Goal: Transaction & Acquisition: Book appointment/travel/reservation

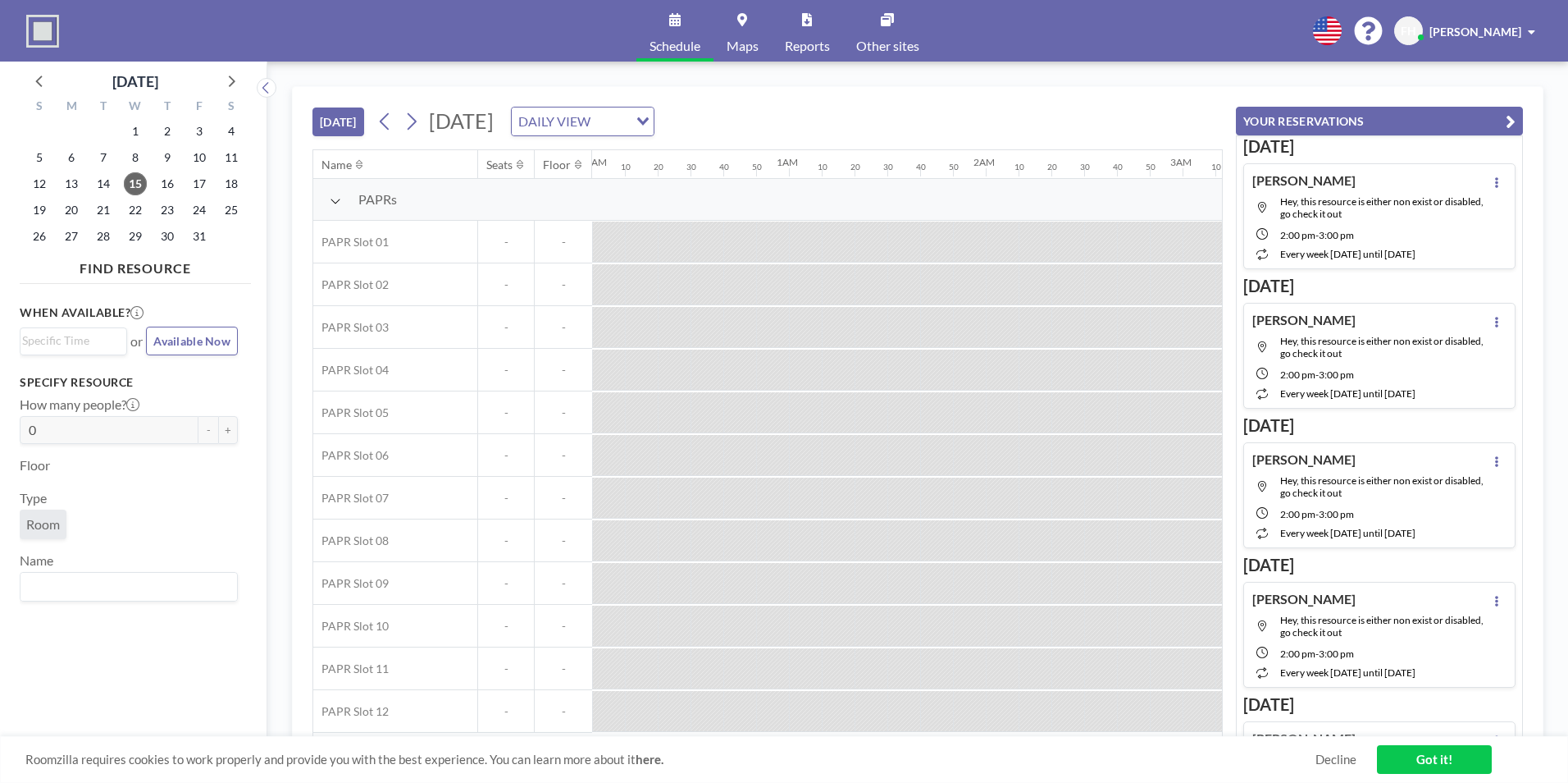
scroll to position [0, 1804]
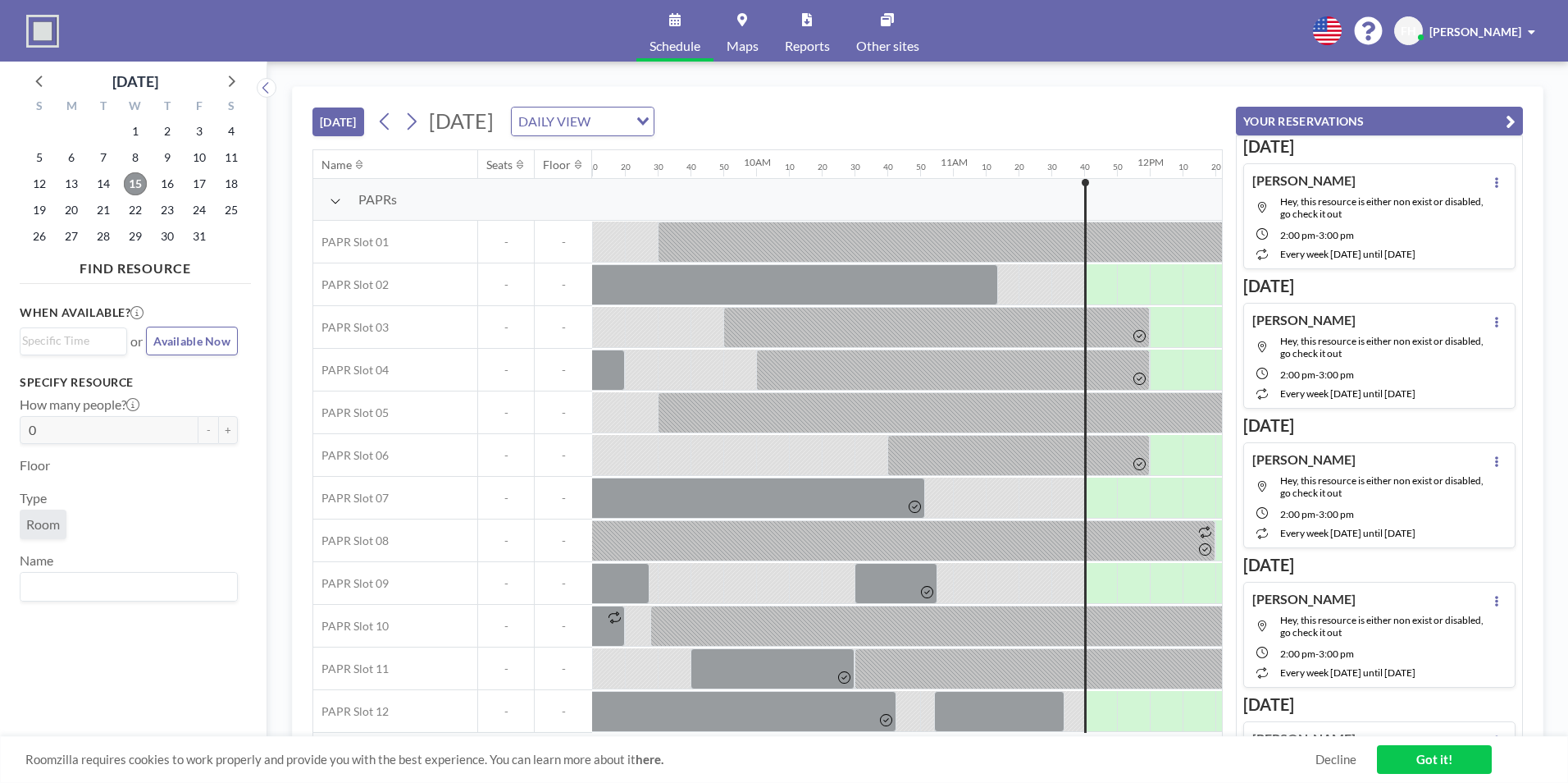
click at [146, 184] on span "15" at bounding box center [136, 184] width 23 height 23
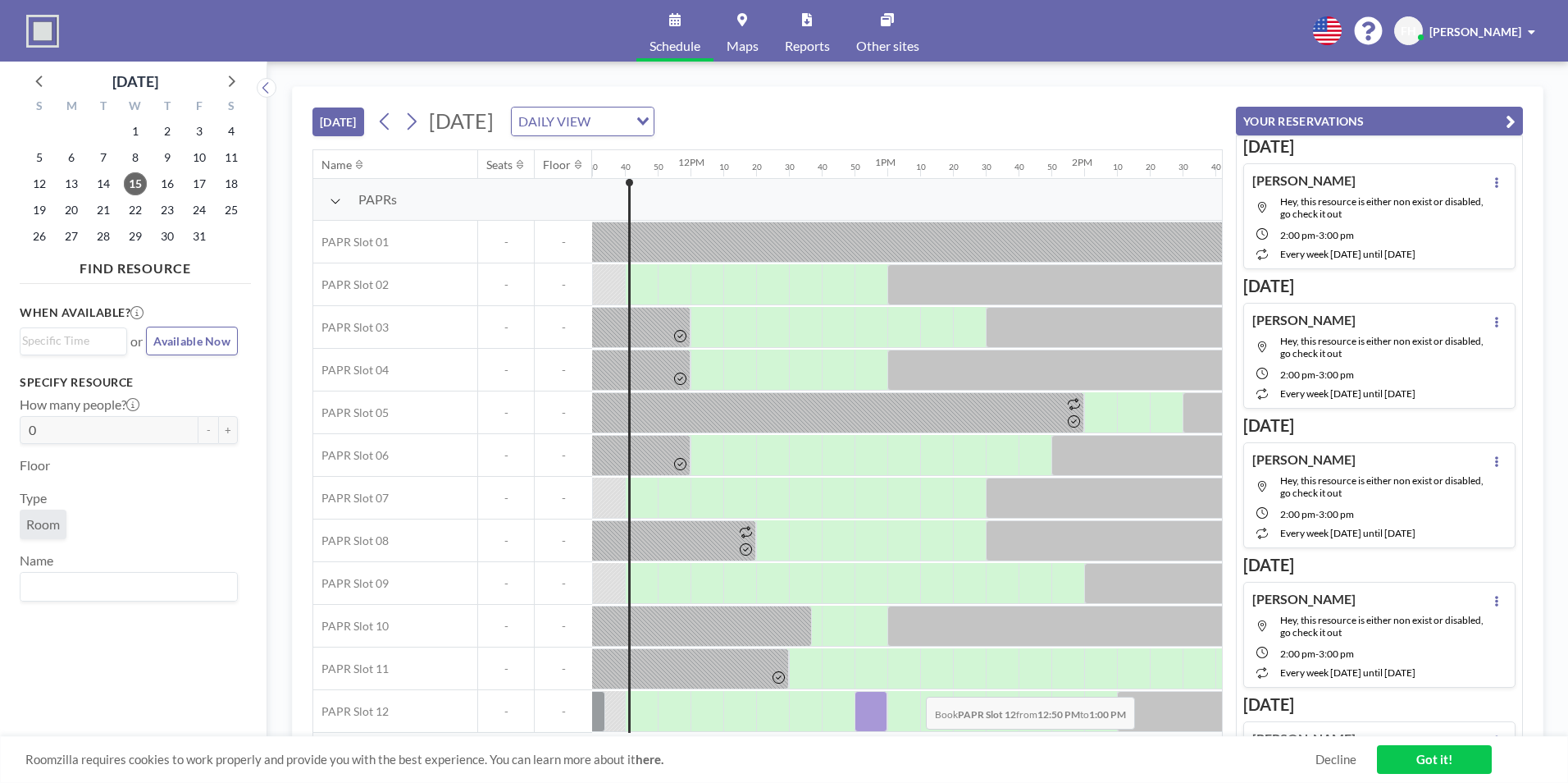
scroll to position [4, 2263]
drag, startPoint x: 861, startPoint y: 728, endPoint x: 953, endPoint y: 753, distance: 95.3
click at [953, 753] on div "[DATE] [DATE] DAILY VIEW Loading... Name Seats Floor 12AM 10 20 30 40 50 1AM 10…" at bounding box center [917, 422] width 1251 height 672
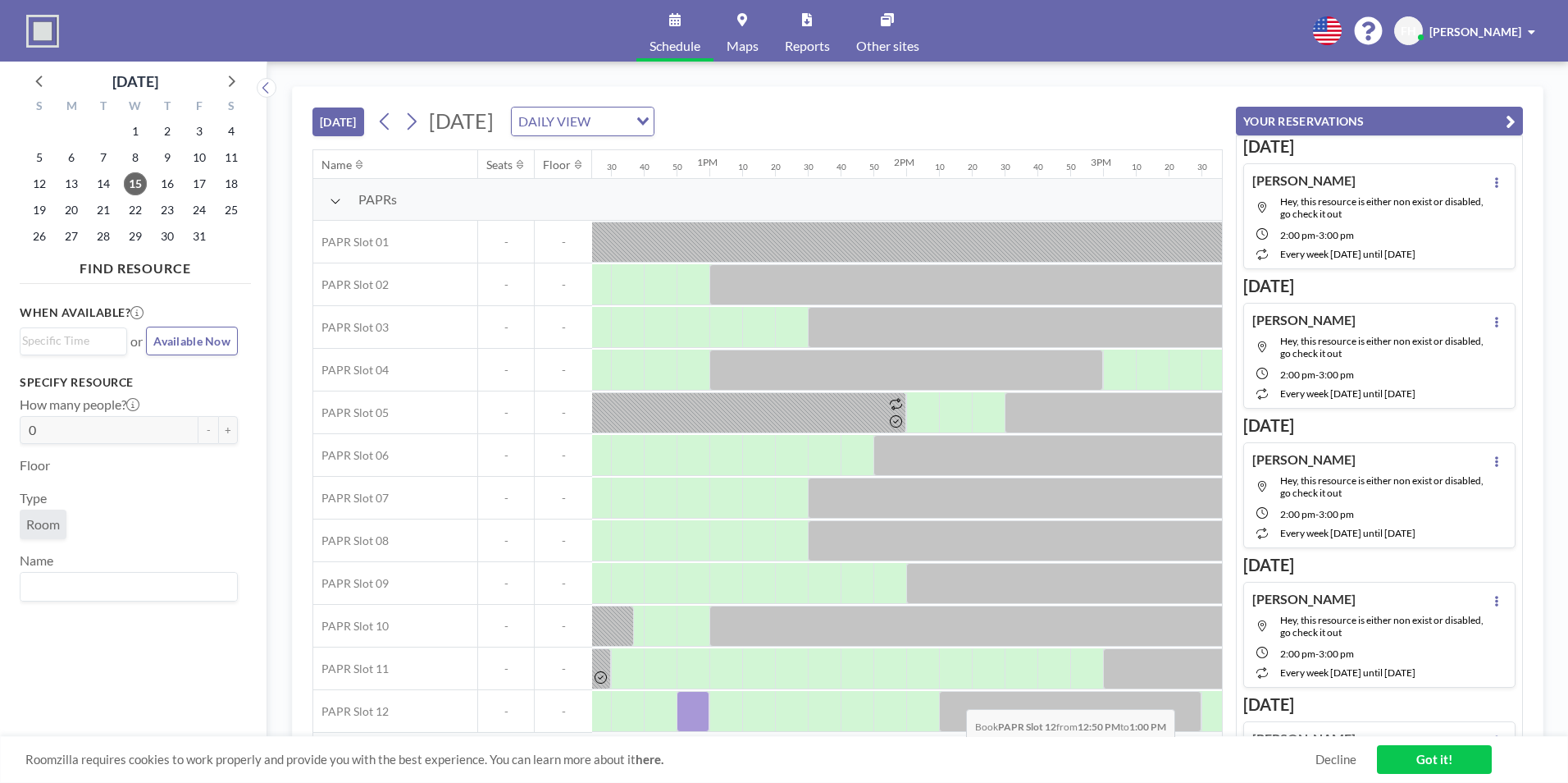
scroll to position [4, 2544]
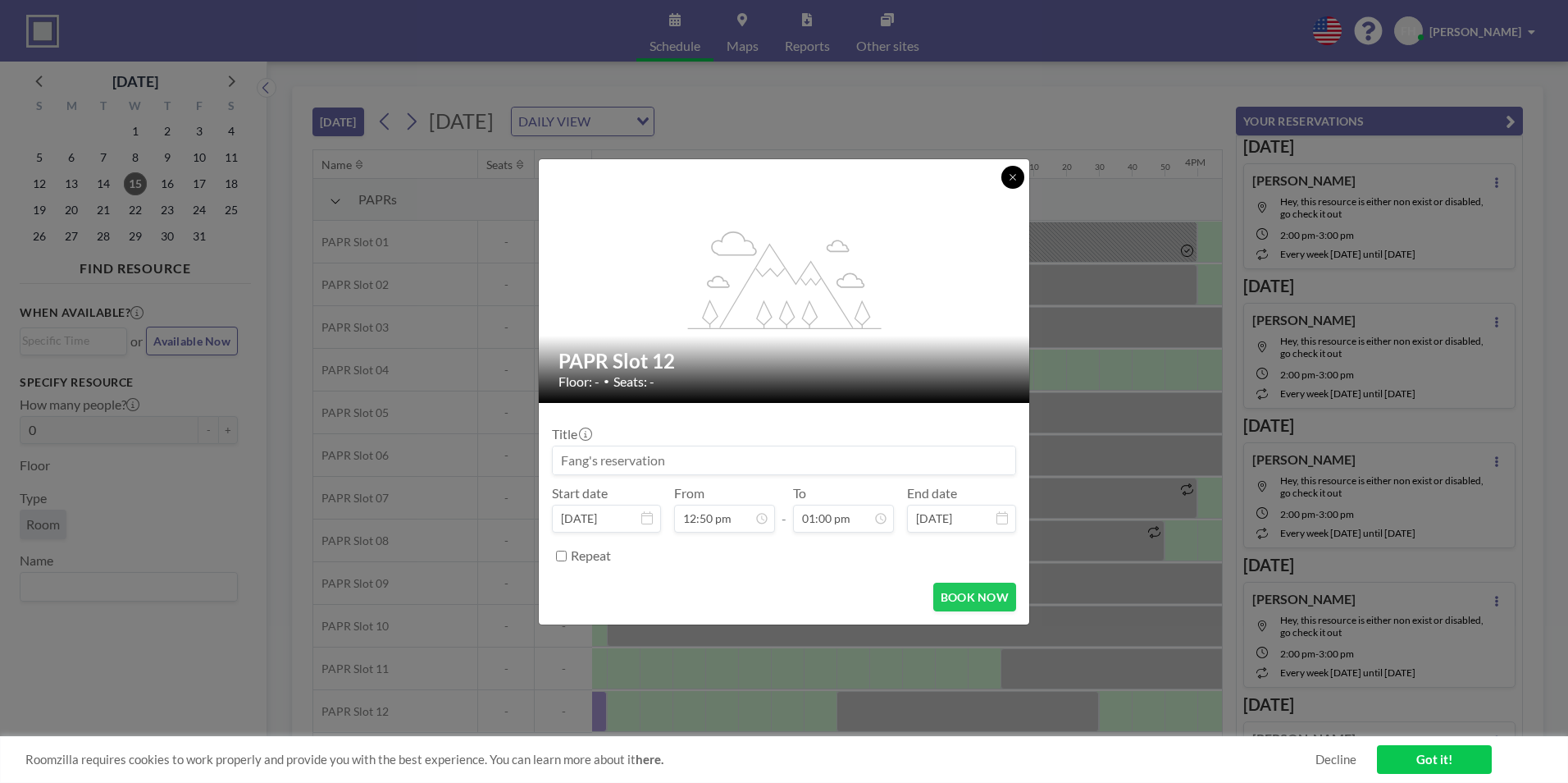
click at [1011, 179] on icon at bounding box center [1013, 178] width 10 height 10
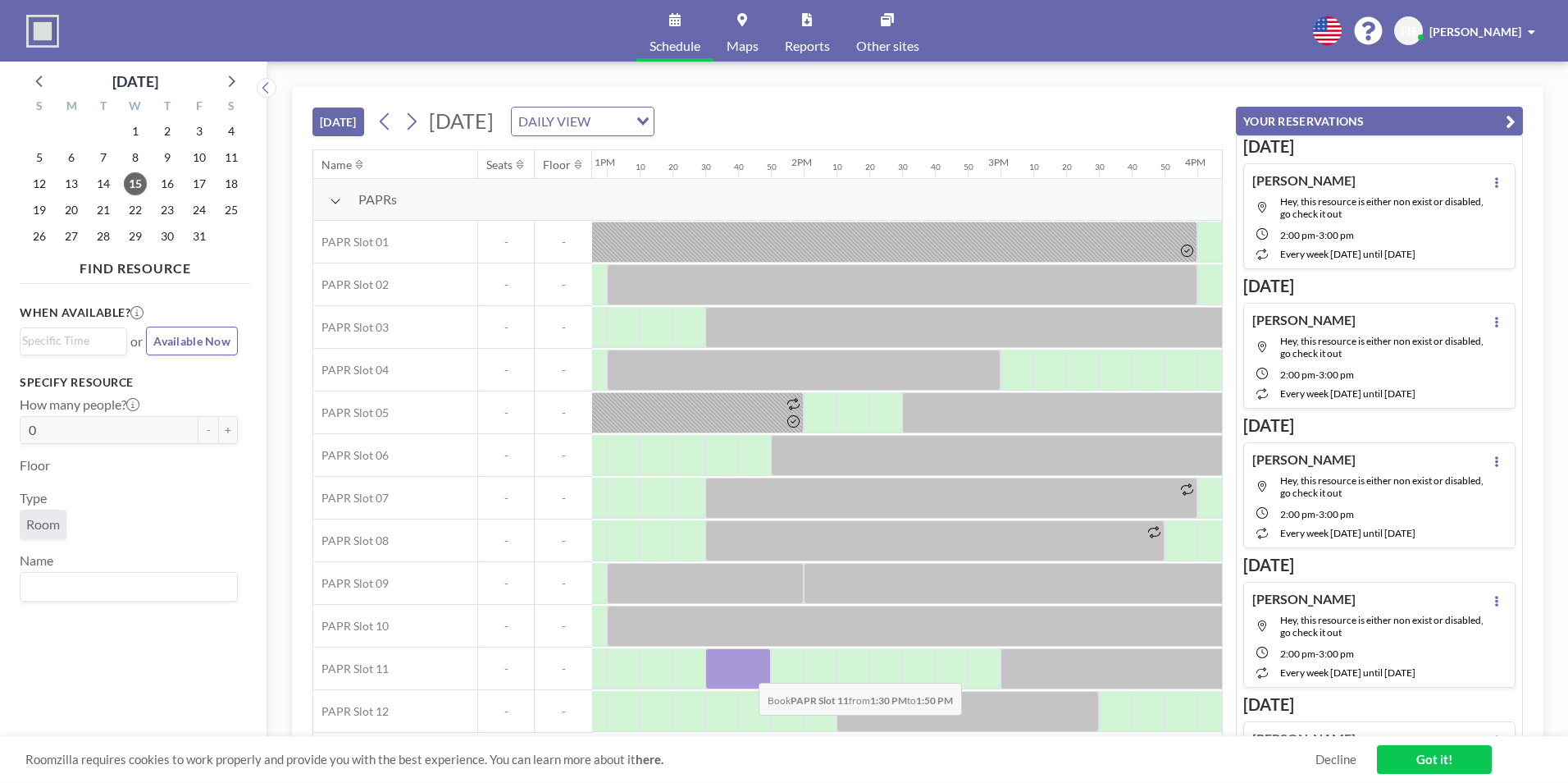
drag, startPoint x: 737, startPoint y: 667, endPoint x: 748, endPoint y: 670, distance: 11.4
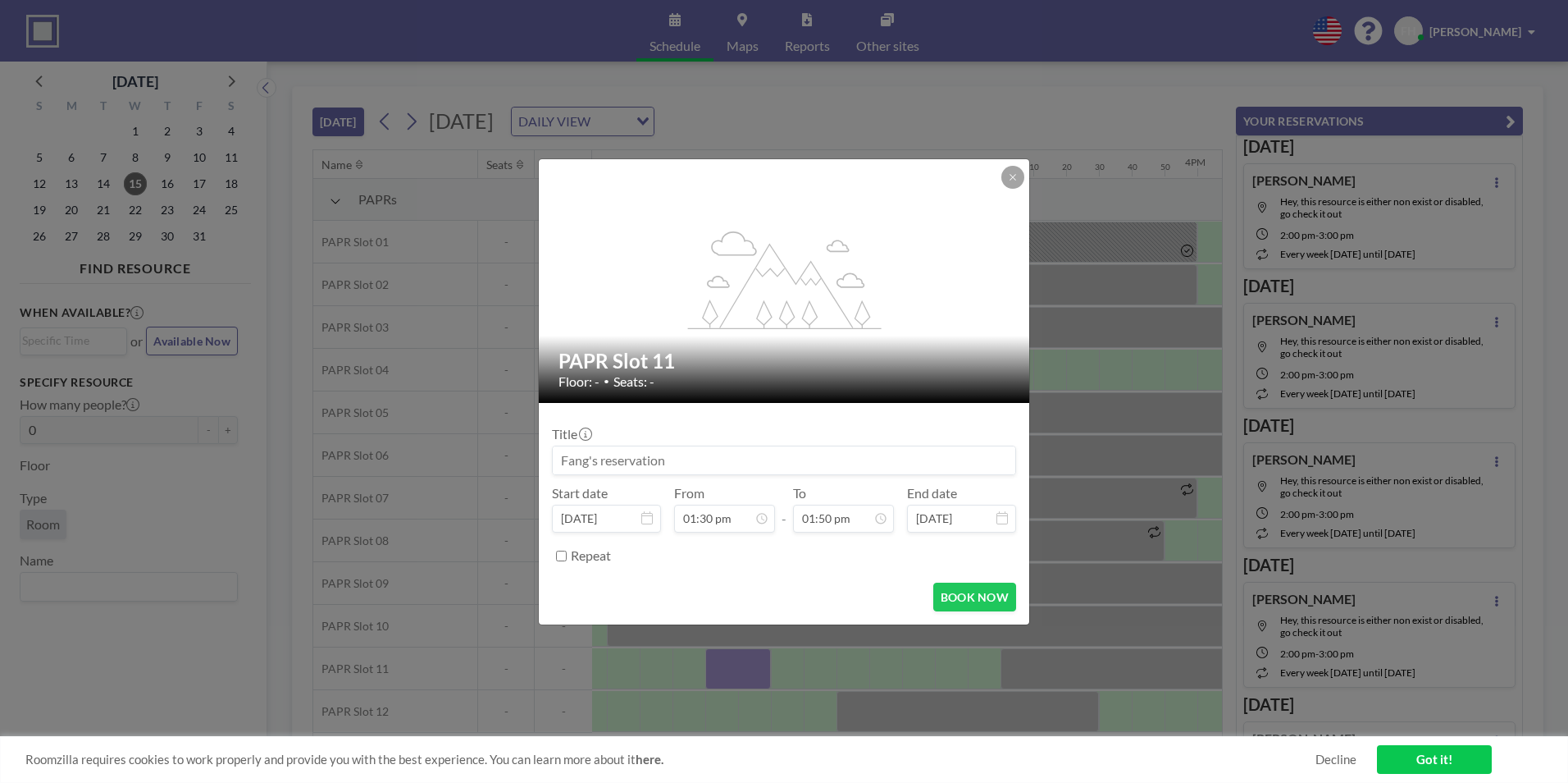
drag, startPoint x: 748, startPoint y: 670, endPoint x: 734, endPoint y: 668, distance: 14.1
click at [734, 668] on div "flex-grow: 1.2; PAPR Slot 11 Floor: - • Seats: - Title Start date [DATE] From 0…" at bounding box center [784, 391] width 1568 height 783
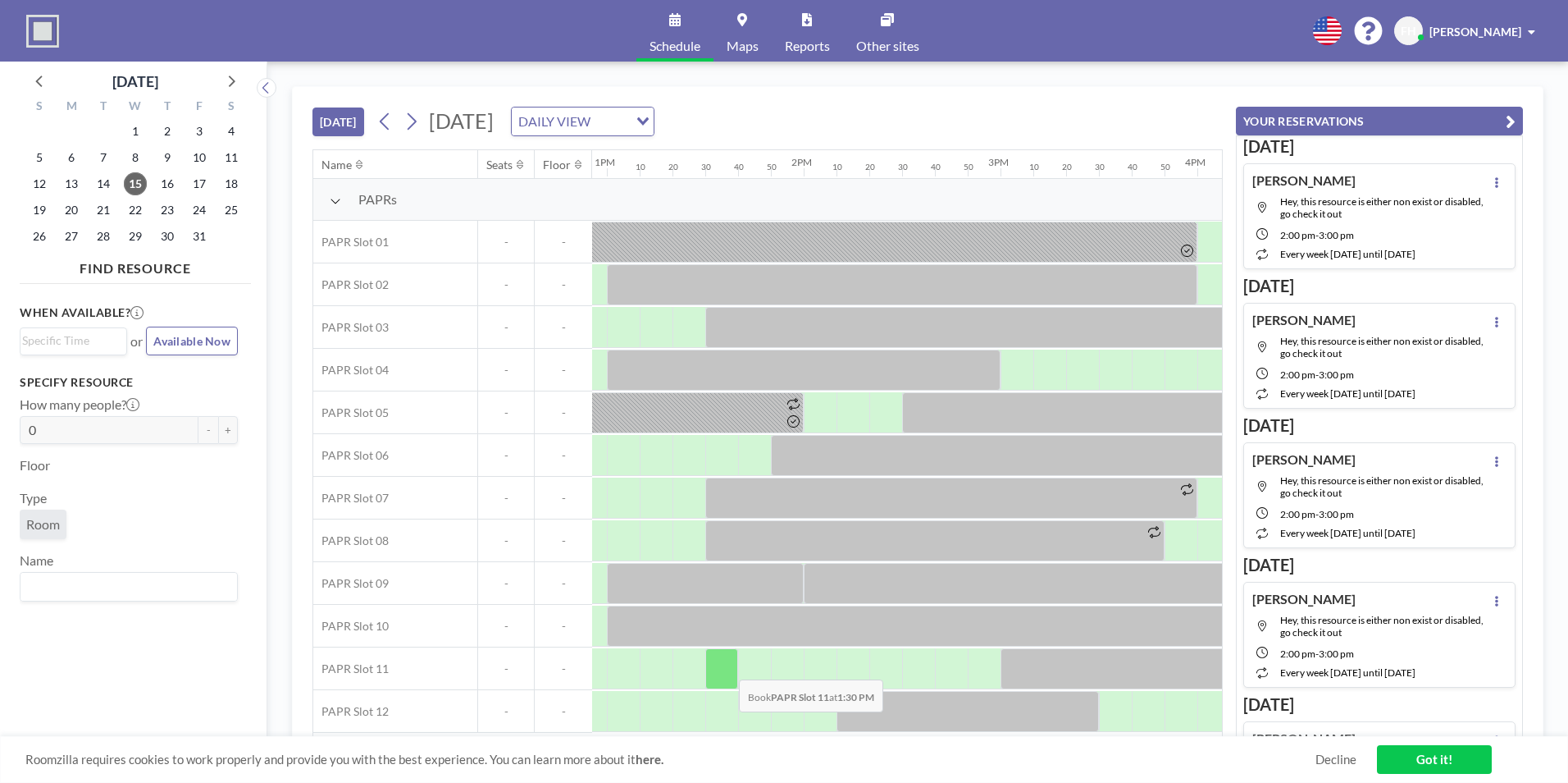
click at [726, 667] on div at bounding box center [721, 668] width 33 height 41
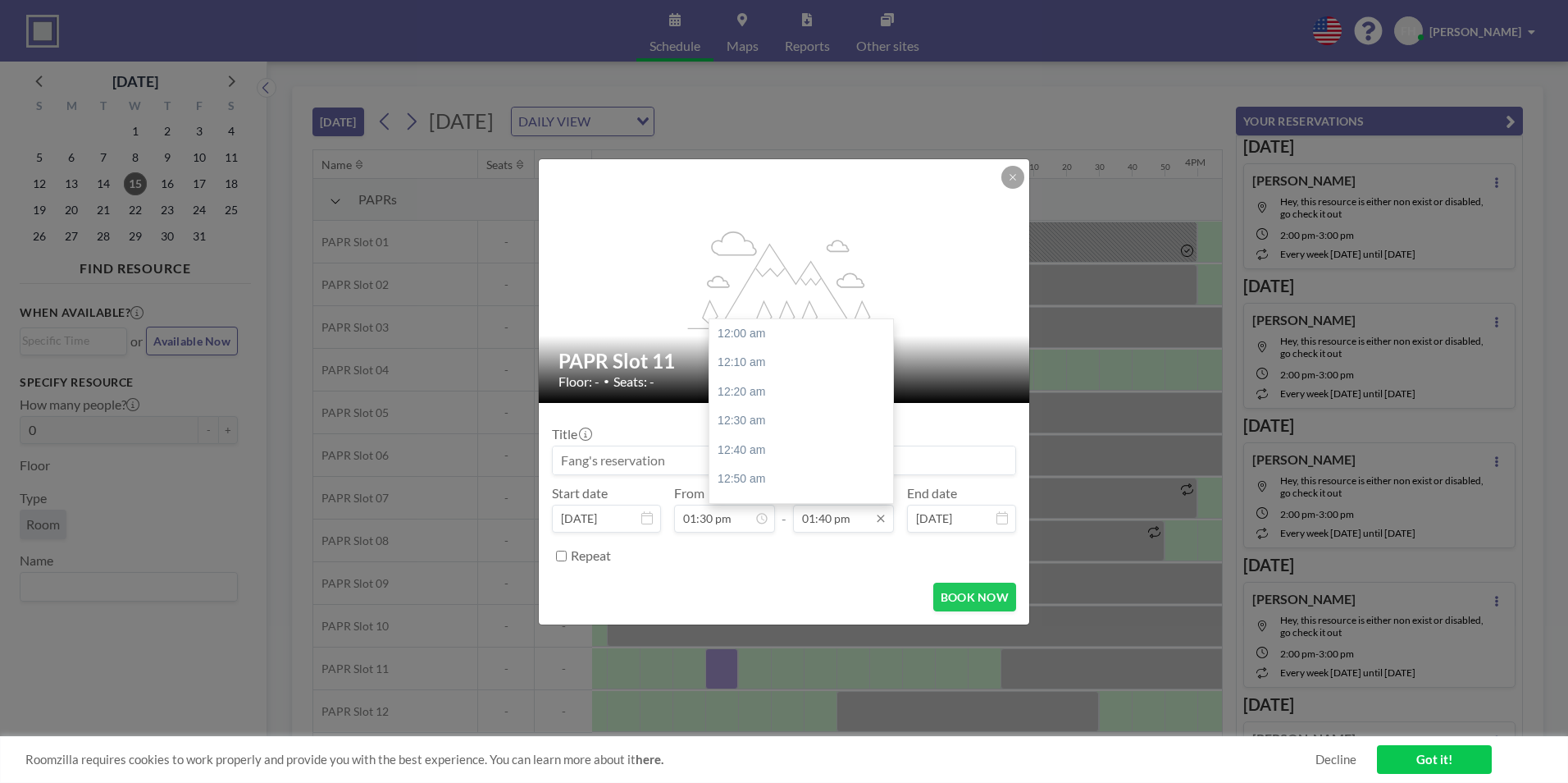
scroll to position [2395, 0]
click at [848, 520] on input "01:40 pm" at bounding box center [843, 518] width 101 height 28
click at [807, 486] on div "02:30 pm" at bounding box center [805, 479] width 192 height 29
type input "02:30 pm"
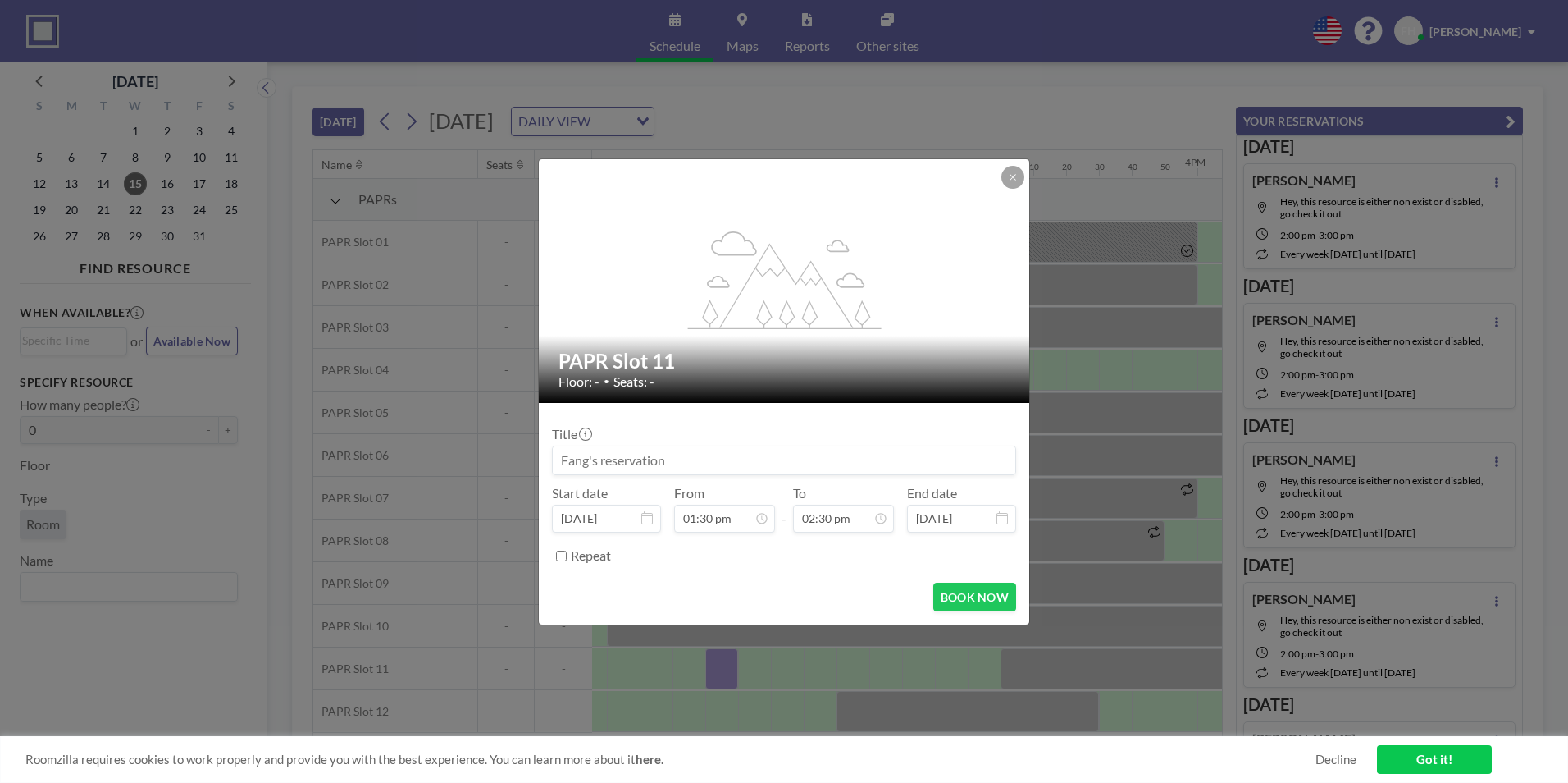
scroll to position [2541, 0]
click at [974, 598] on button "BOOK NOW" at bounding box center [974, 596] width 83 height 28
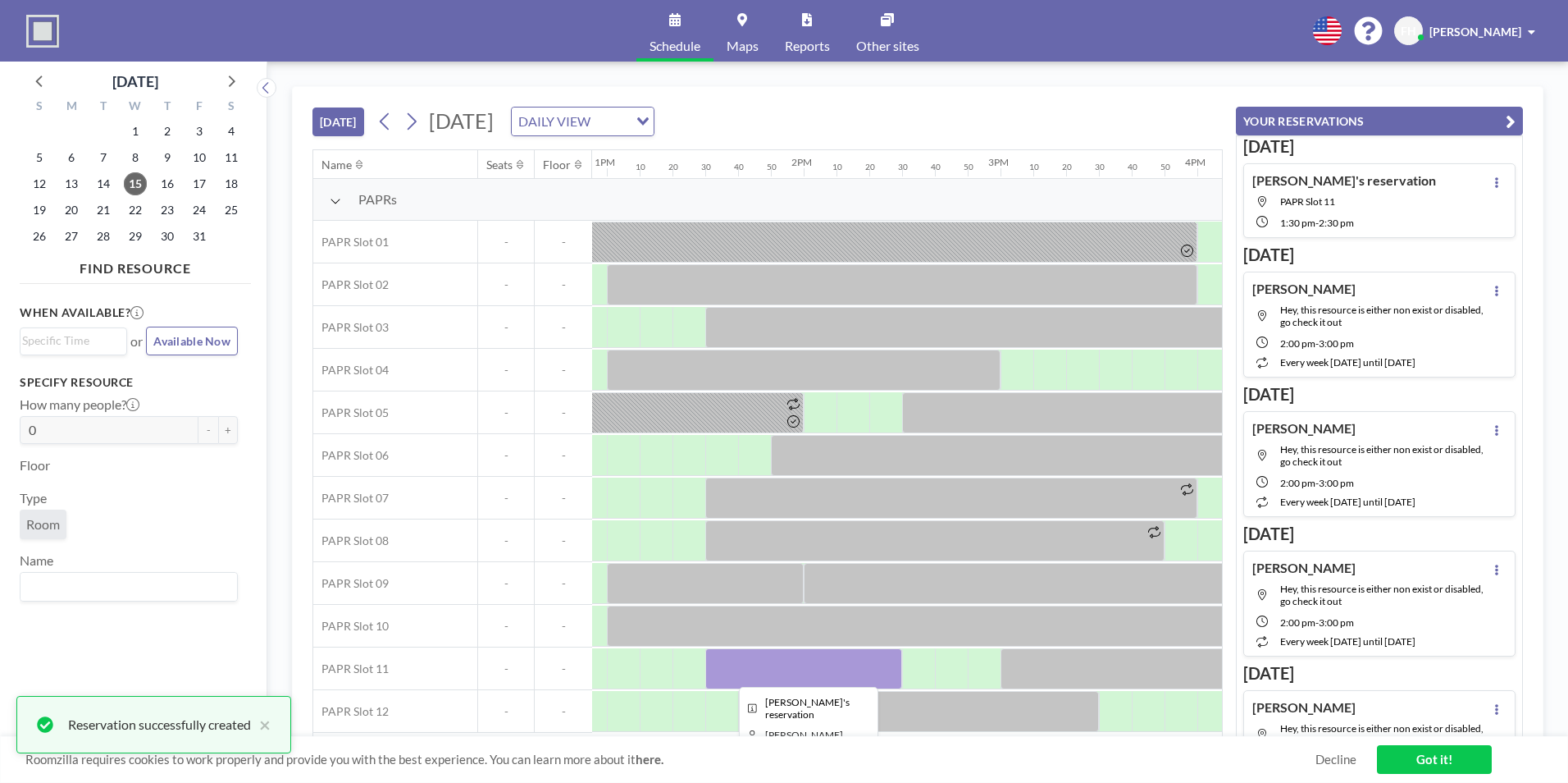
click at [869, 651] on div at bounding box center [804, 668] width 197 height 41
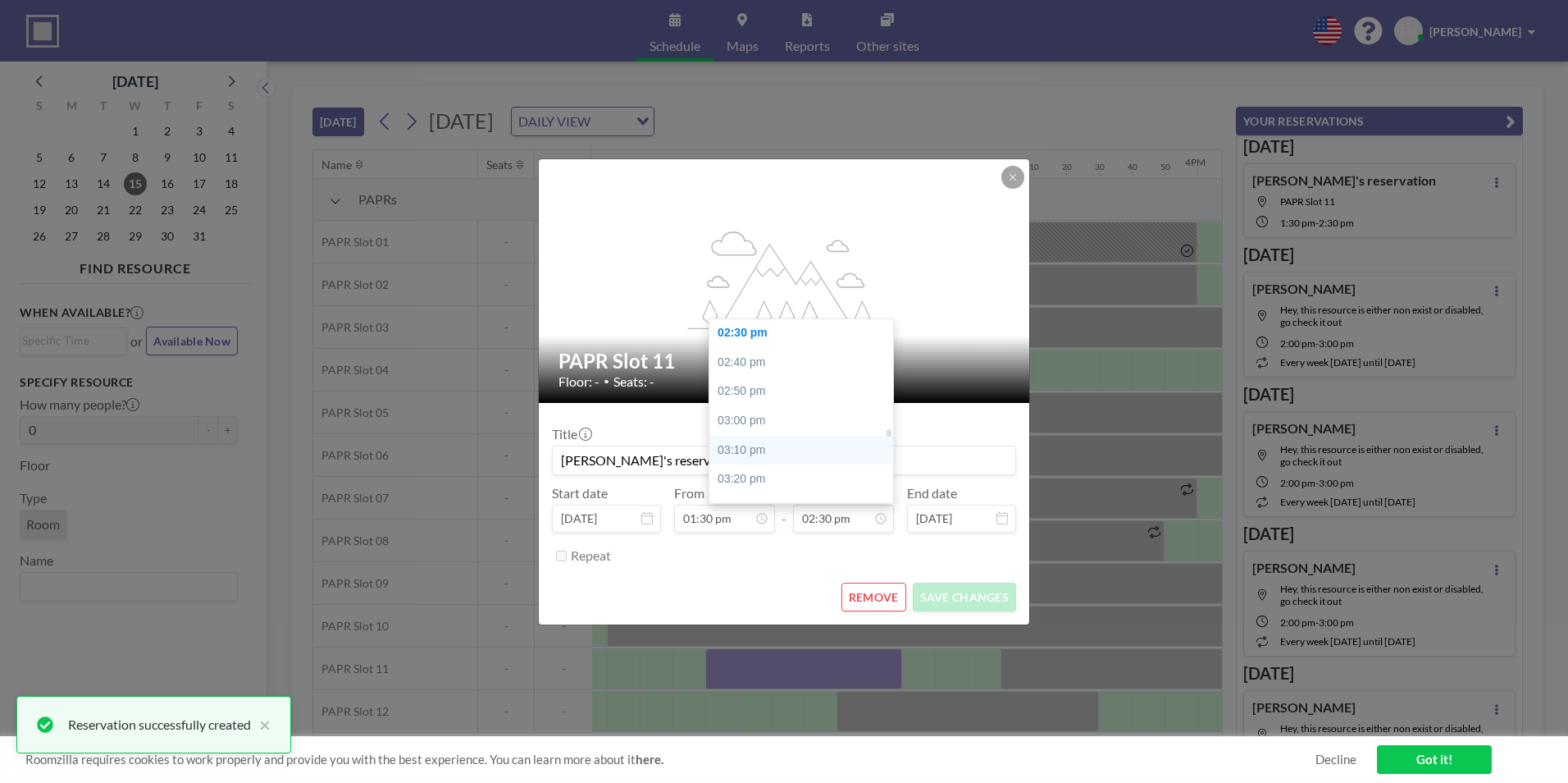
scroll to position [2623, 0]
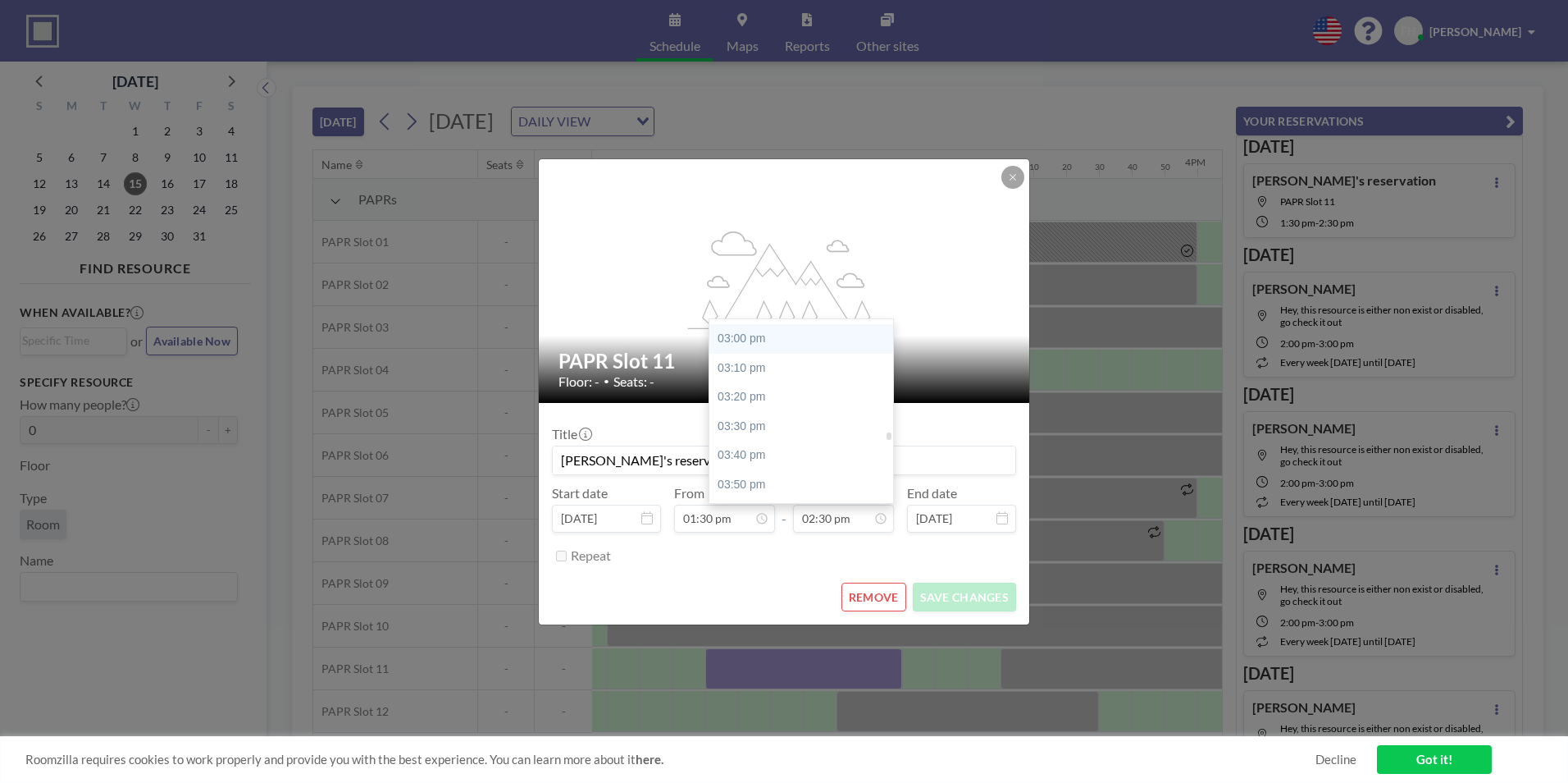
click at [742, 343] on div "03:00 pm" at bounding box center [805, 339] width 192 height 29
type input "03:00 pm"
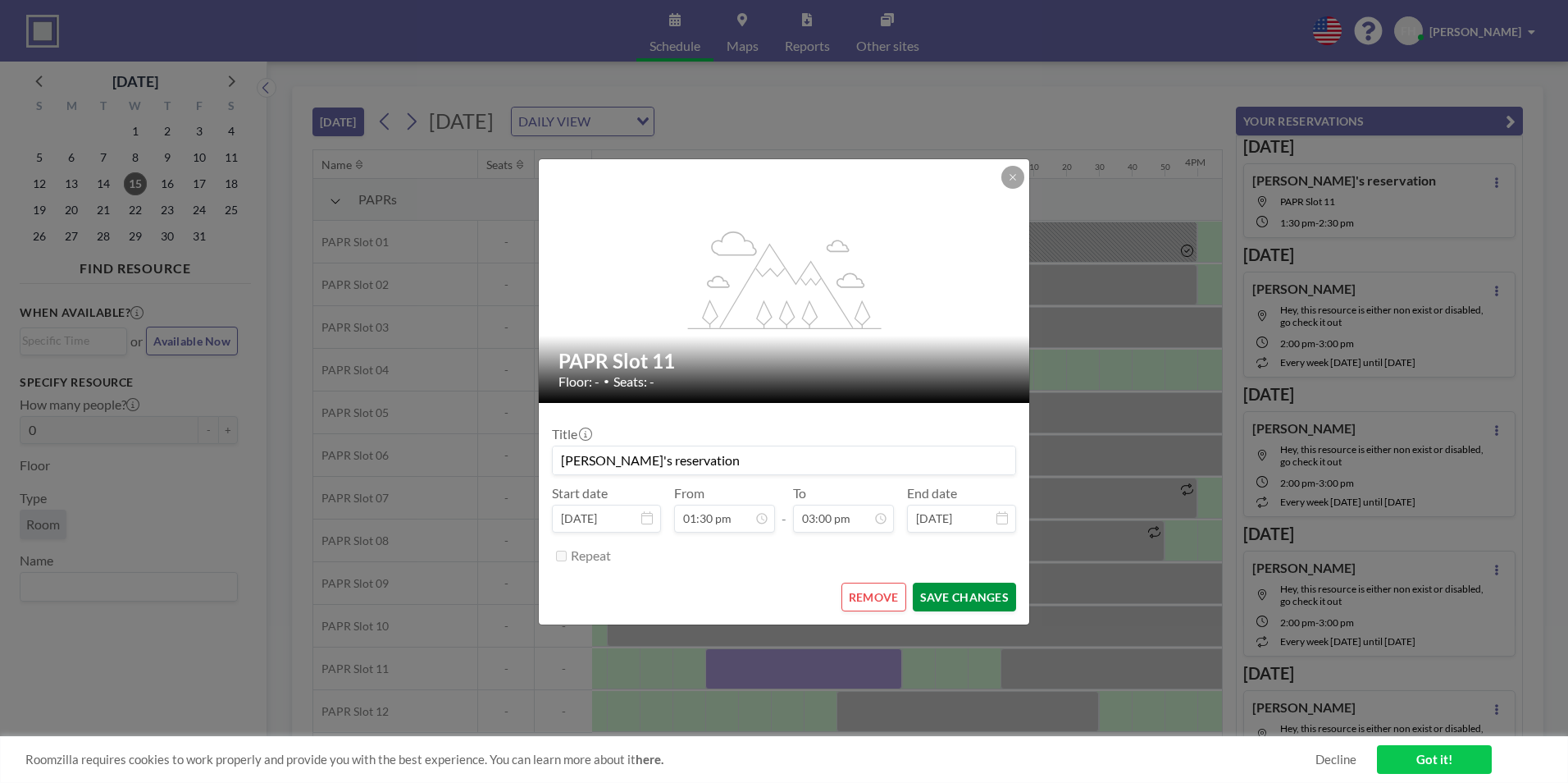
click at [956, 598] on button "SAVE CHANGES" at bounding box center [964, 596] width 103 height 28
